Goal: Task Accomplishment & Management: Manage account settings

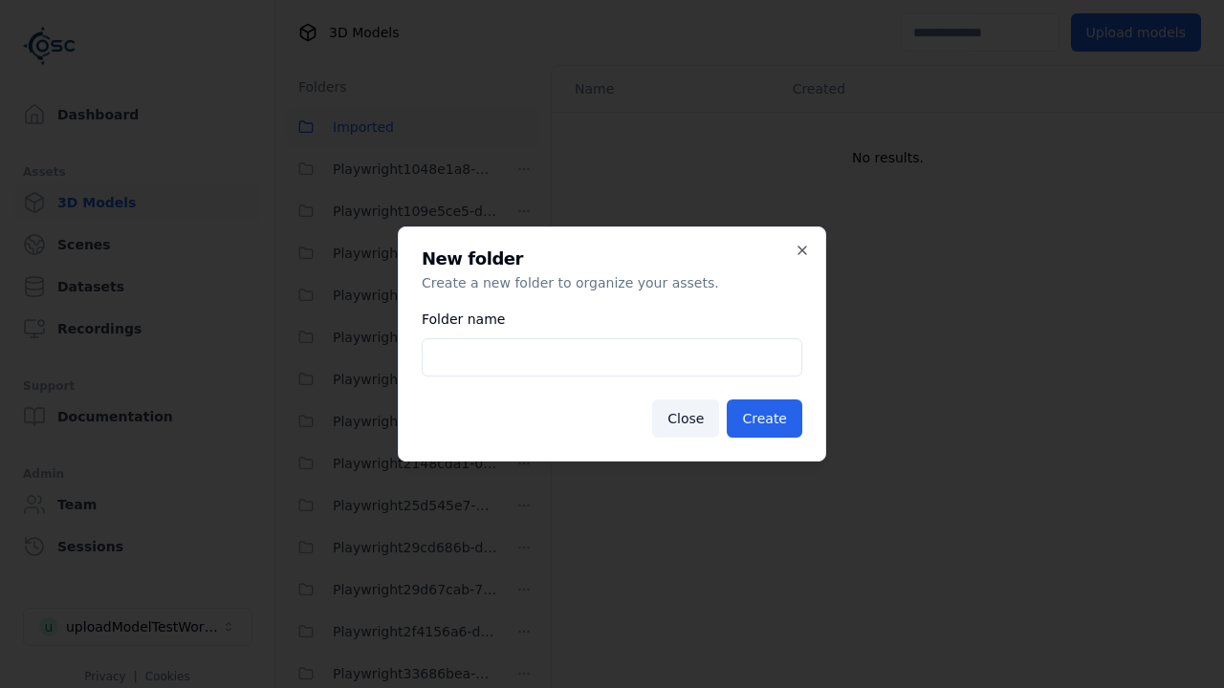
scroll to position [2819, 0]
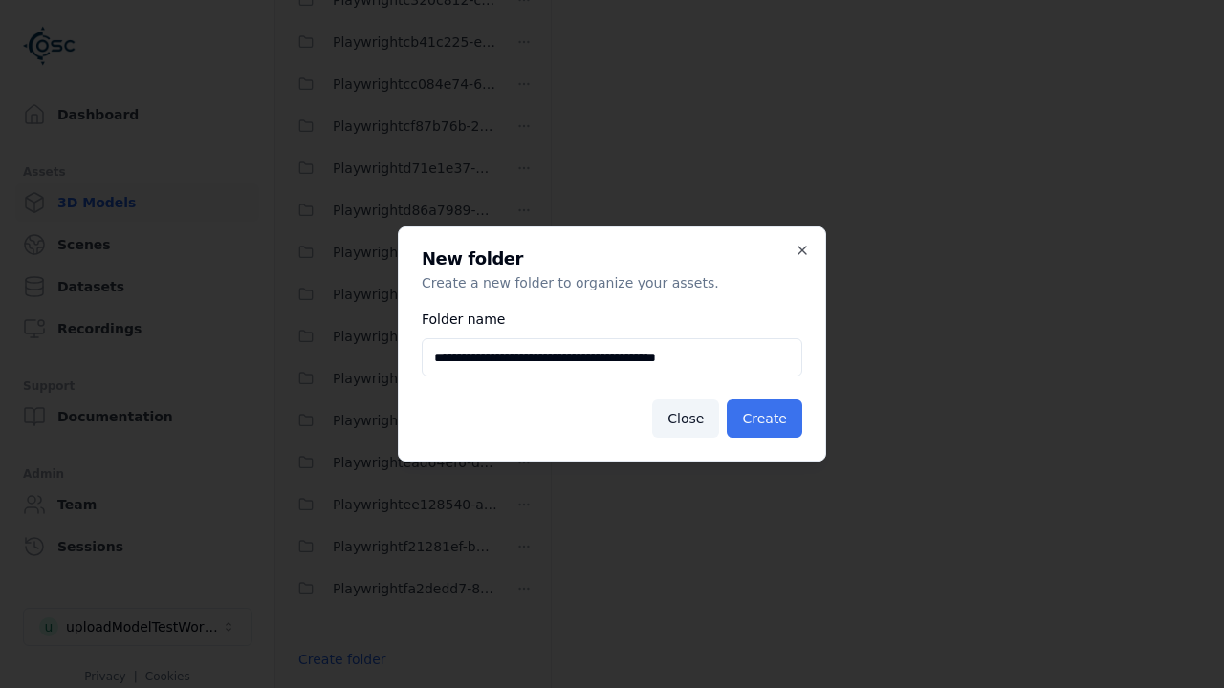
type input "**********"
click at [767, 419] on button "Create" at bounding box center [765, 419] width 76 height 38
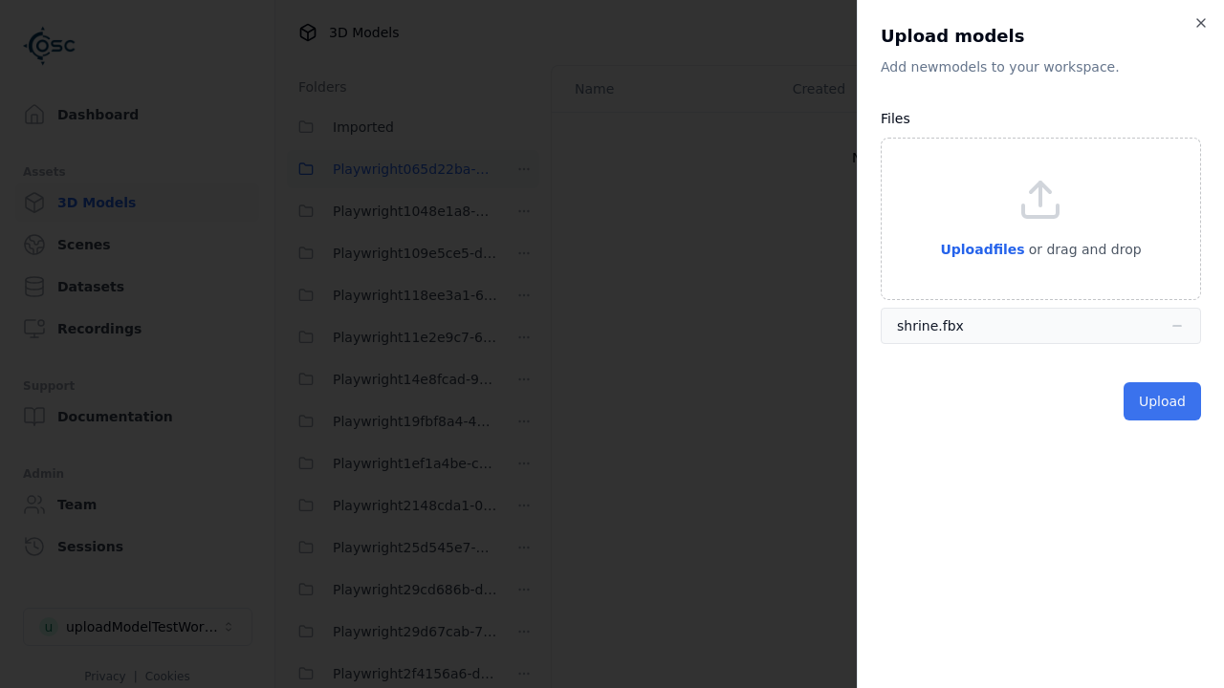
click at [1163, 401] on button "Upload" at bounding box center [1161, 401] width 77 height 38
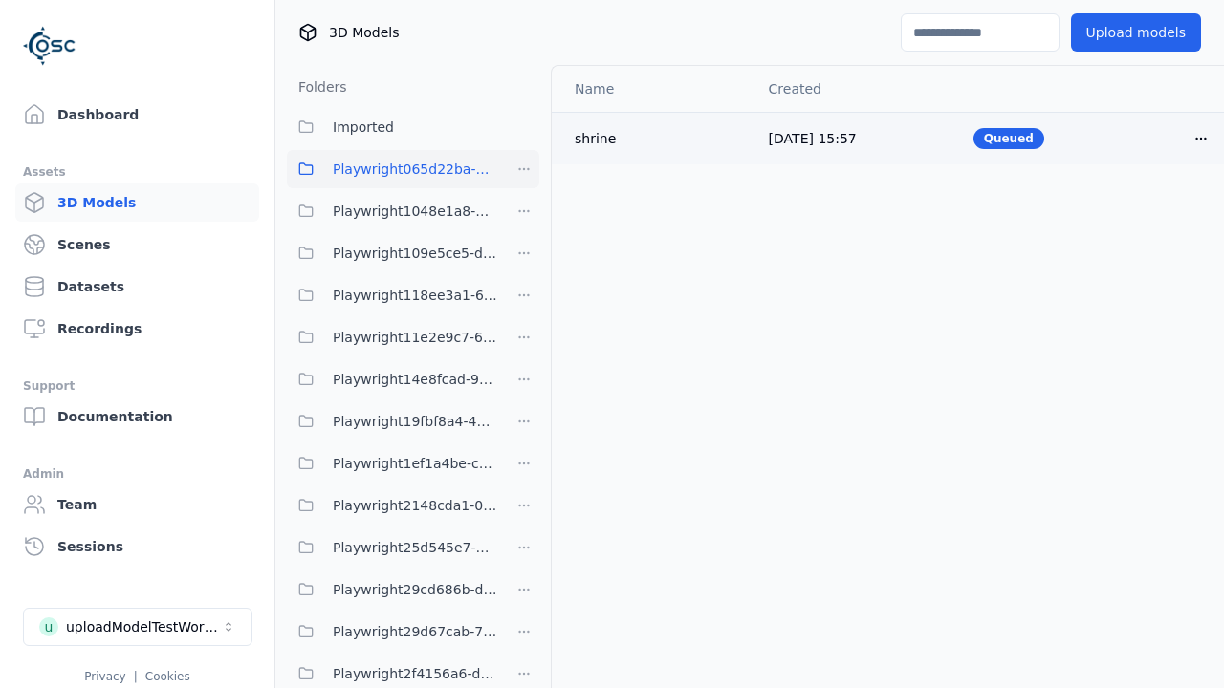
click at [1168, 138] on html "Support Dashboard Assets 3D Models Scenes Datasets Recordings Support Documenta…" at bounding box center [612, 344] width 1224 height 688
click at [1126, 210] on div "Delete" at bounding box center [1126, 211] width 113 height 31
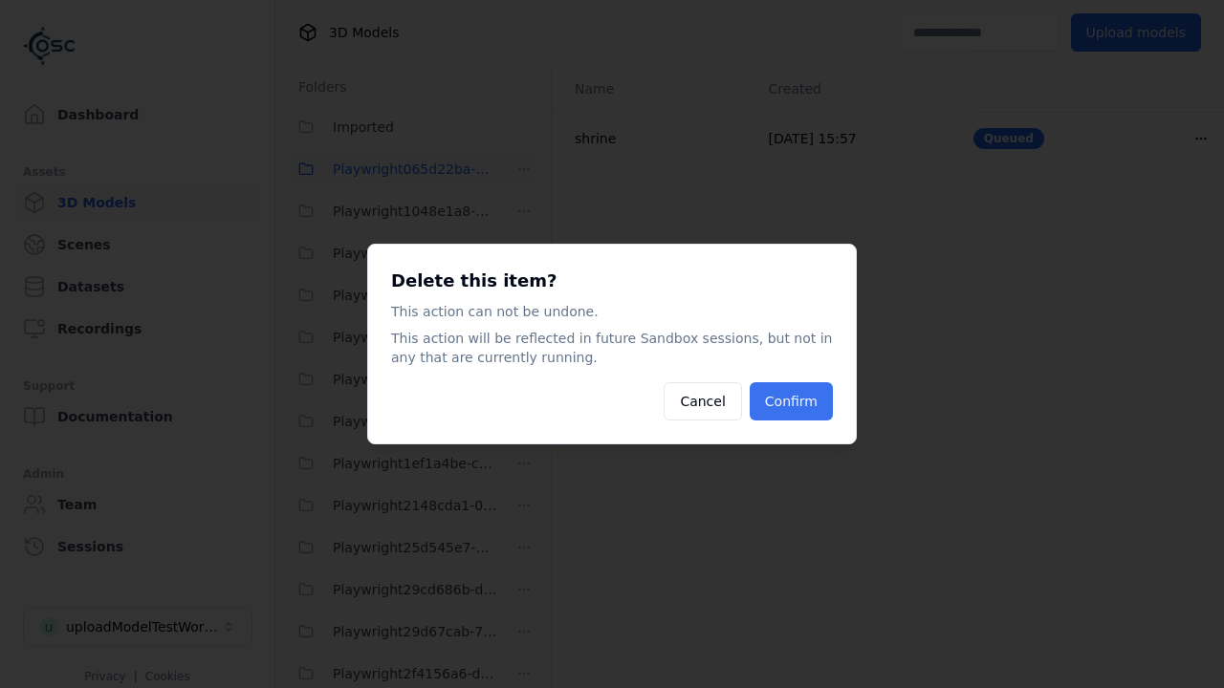
click at [792, 402] on button "Confirm" at bounding box center [790, 401] width 83 height 38
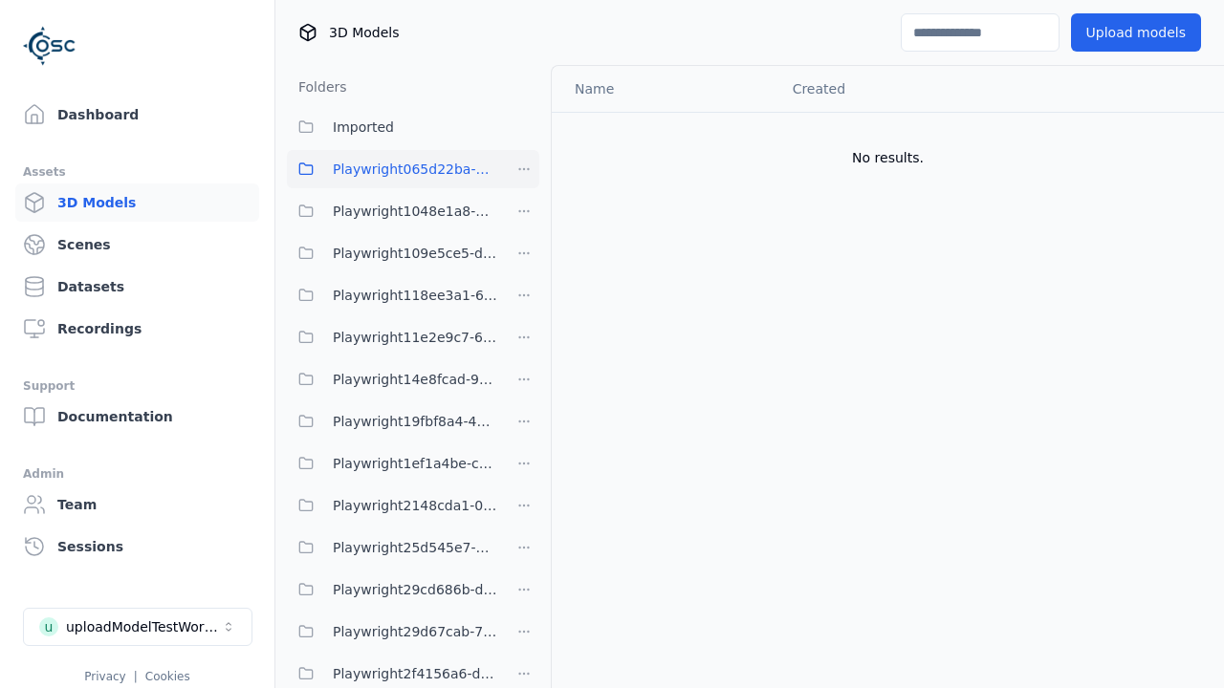
click at [524, 169] on html "Support Dashboard Assets 3D Models Scenes Datasets Recordings Support Documenta…" at bounding box center [612, 344] width 1224 height 688
click at [523, 299] on div "Delete" at bounding box center [531, 300] width 128 height 31
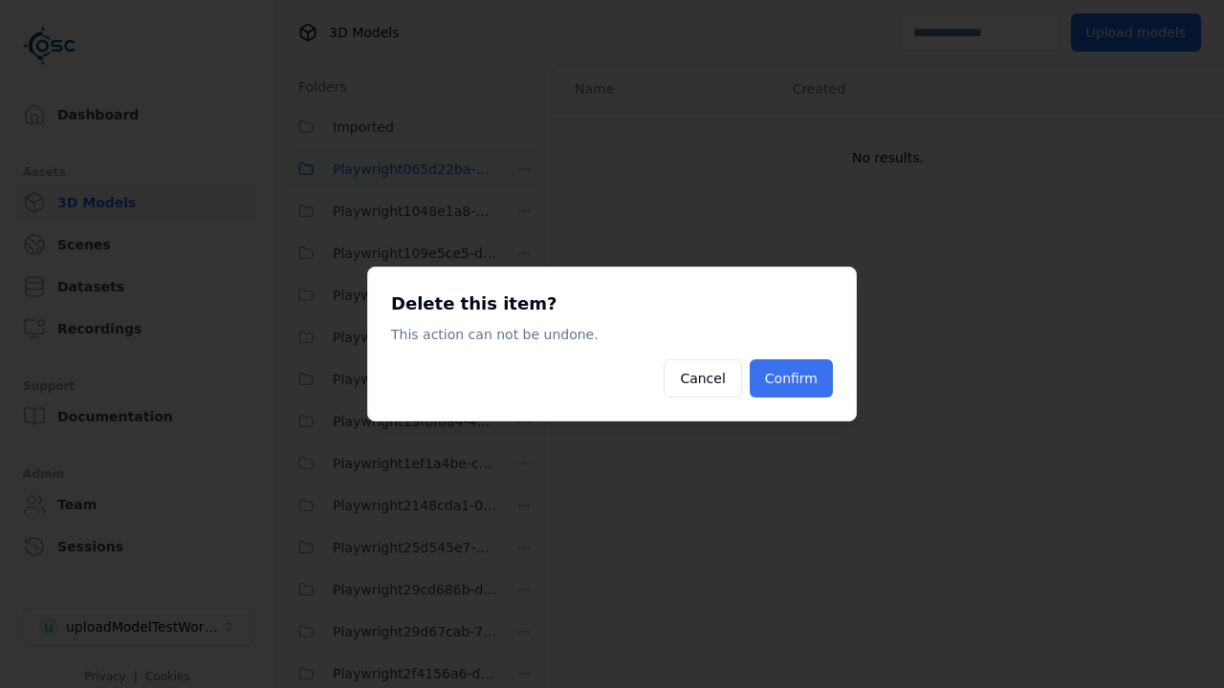
click at [792, 379] on button "Confirm" at bounding box center [790, 378] width 83 height 38
